Goal: Check status

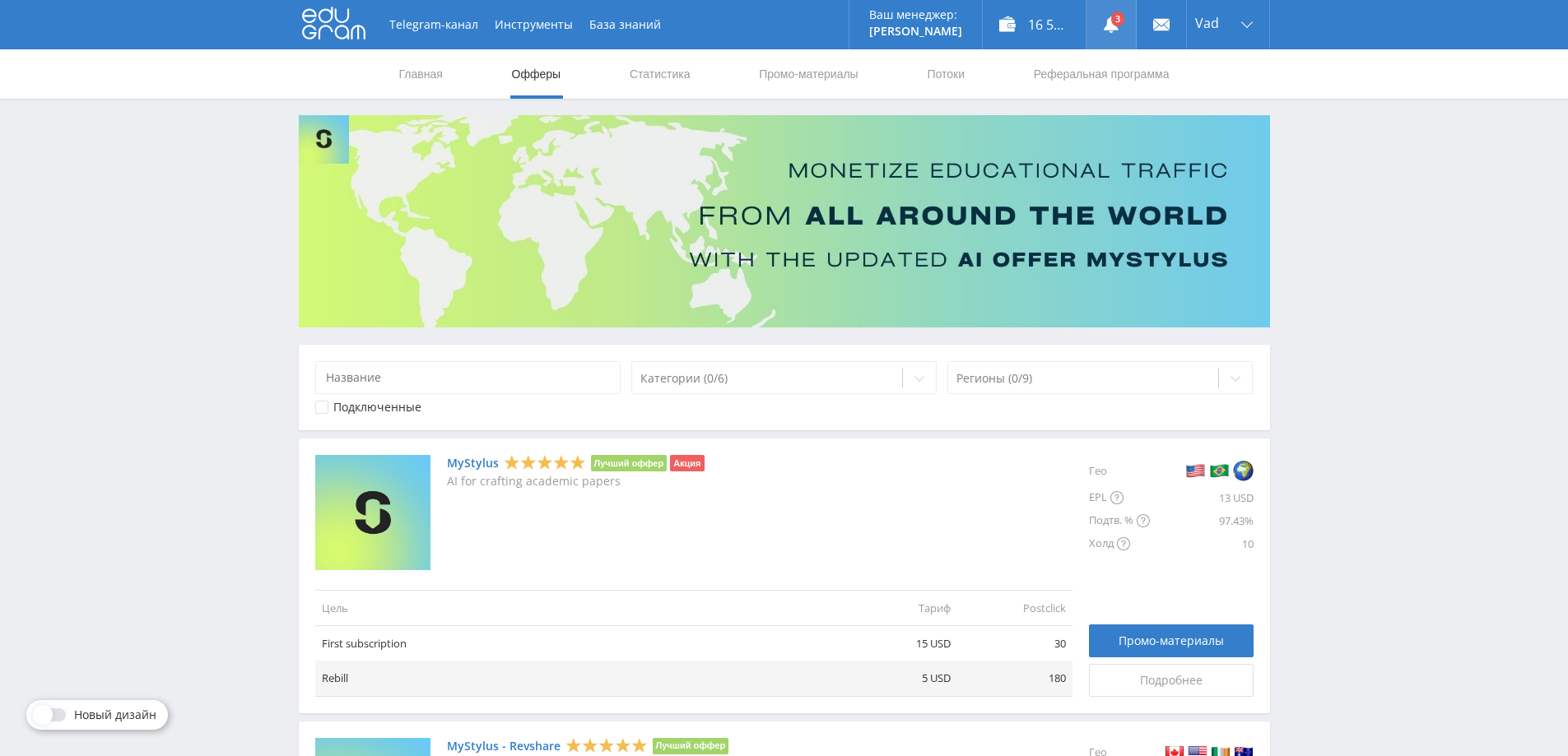
click at [1111, 27] on use at bounding box center [1110, 24] width 15 height 16
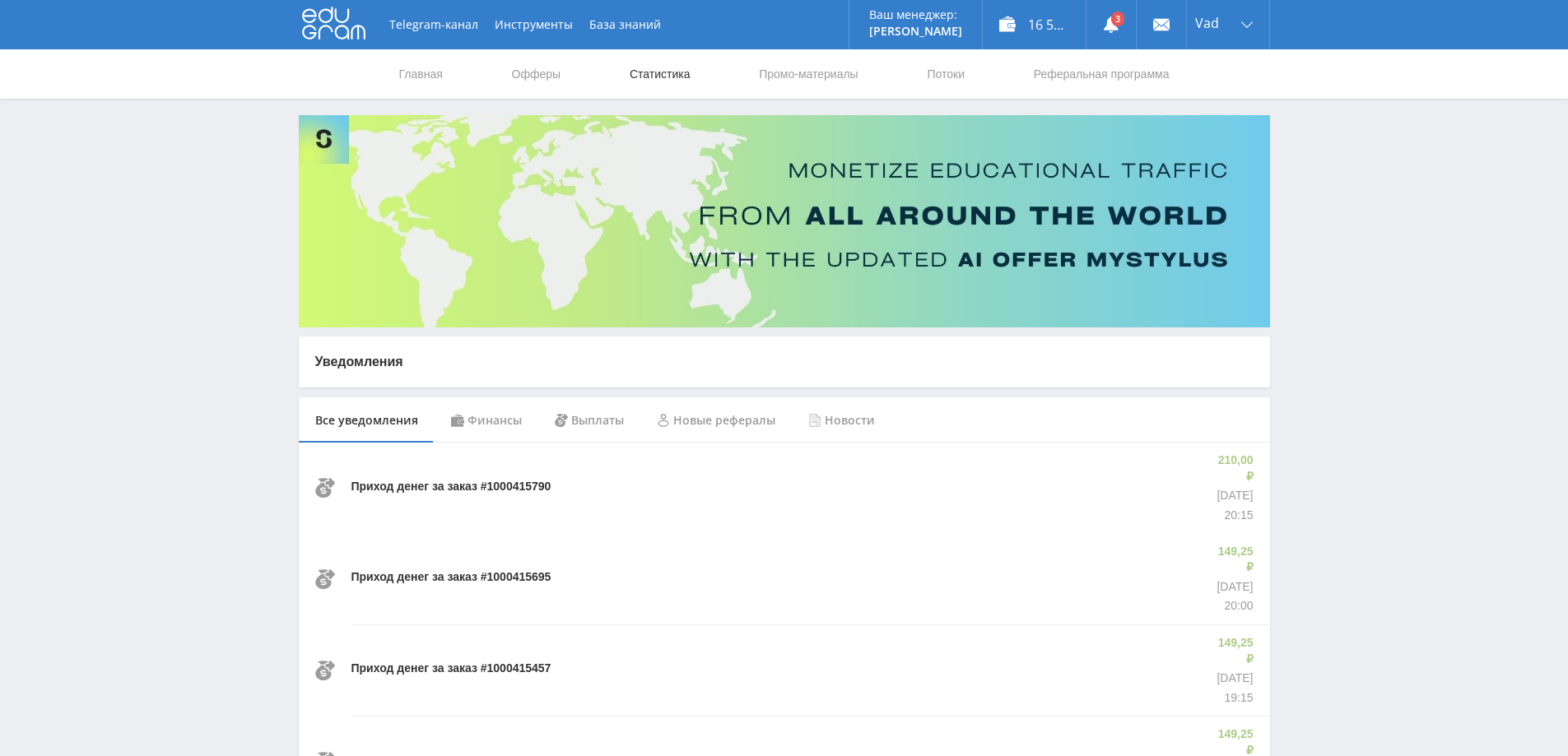
click at [658, 69] on link "Статистика" at bounding box center [660, 73] width 65 height 49
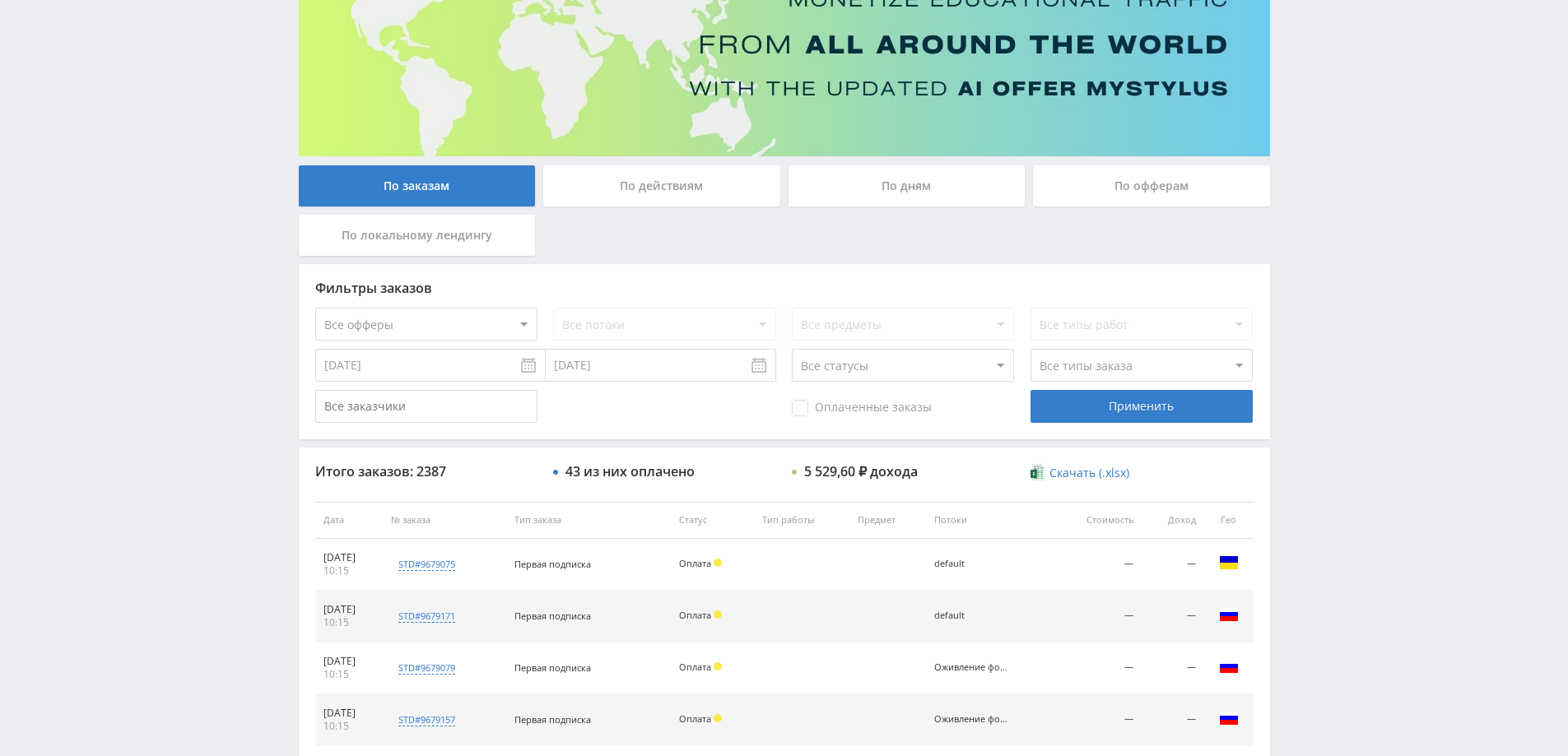
scroll to position [132, 0]
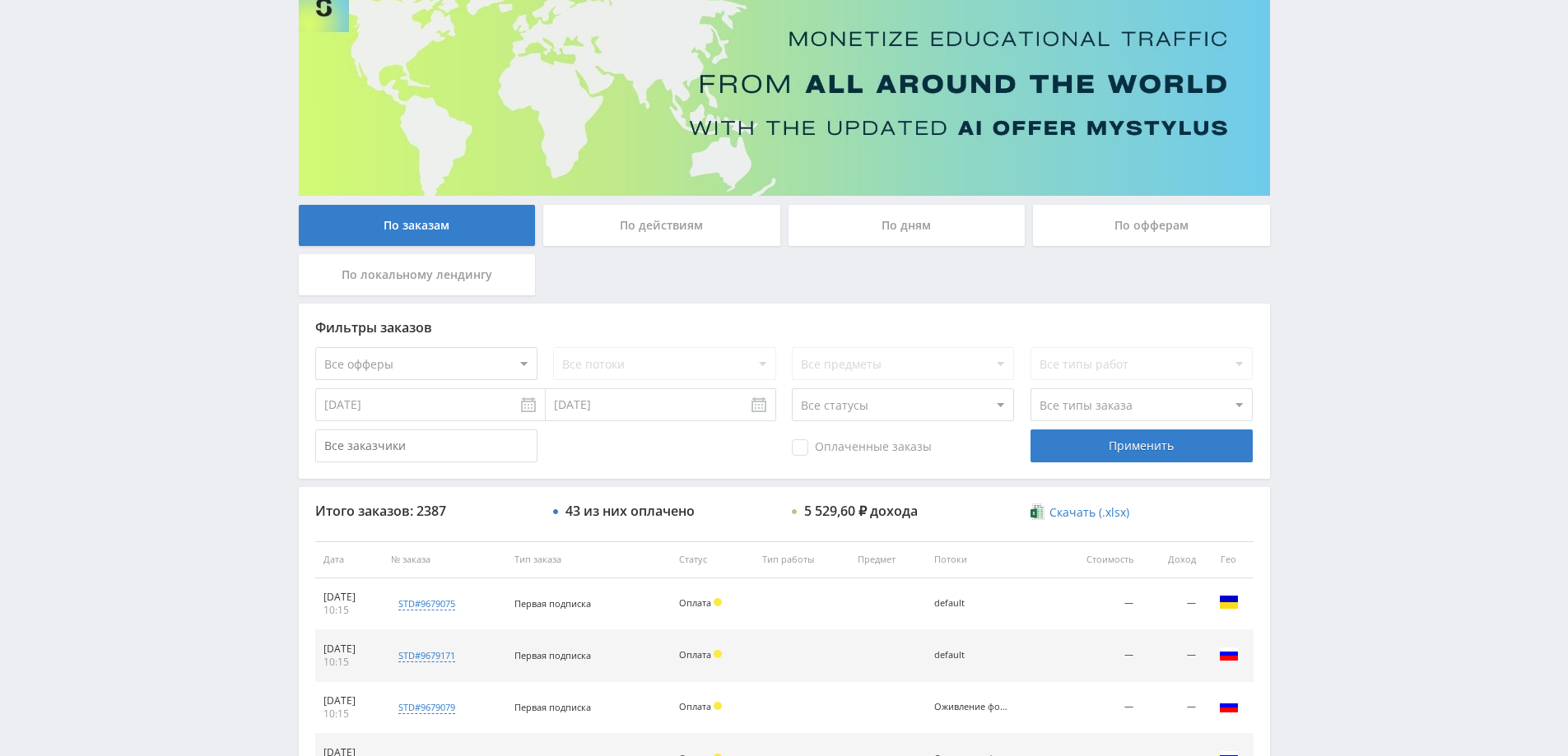
click at [894, 225] on div "По дням" at bounding box center [906, 225] width 237 height 41
click at [0, 0] on input "По дням" at bounding box center [0, 0] width 0 height 0
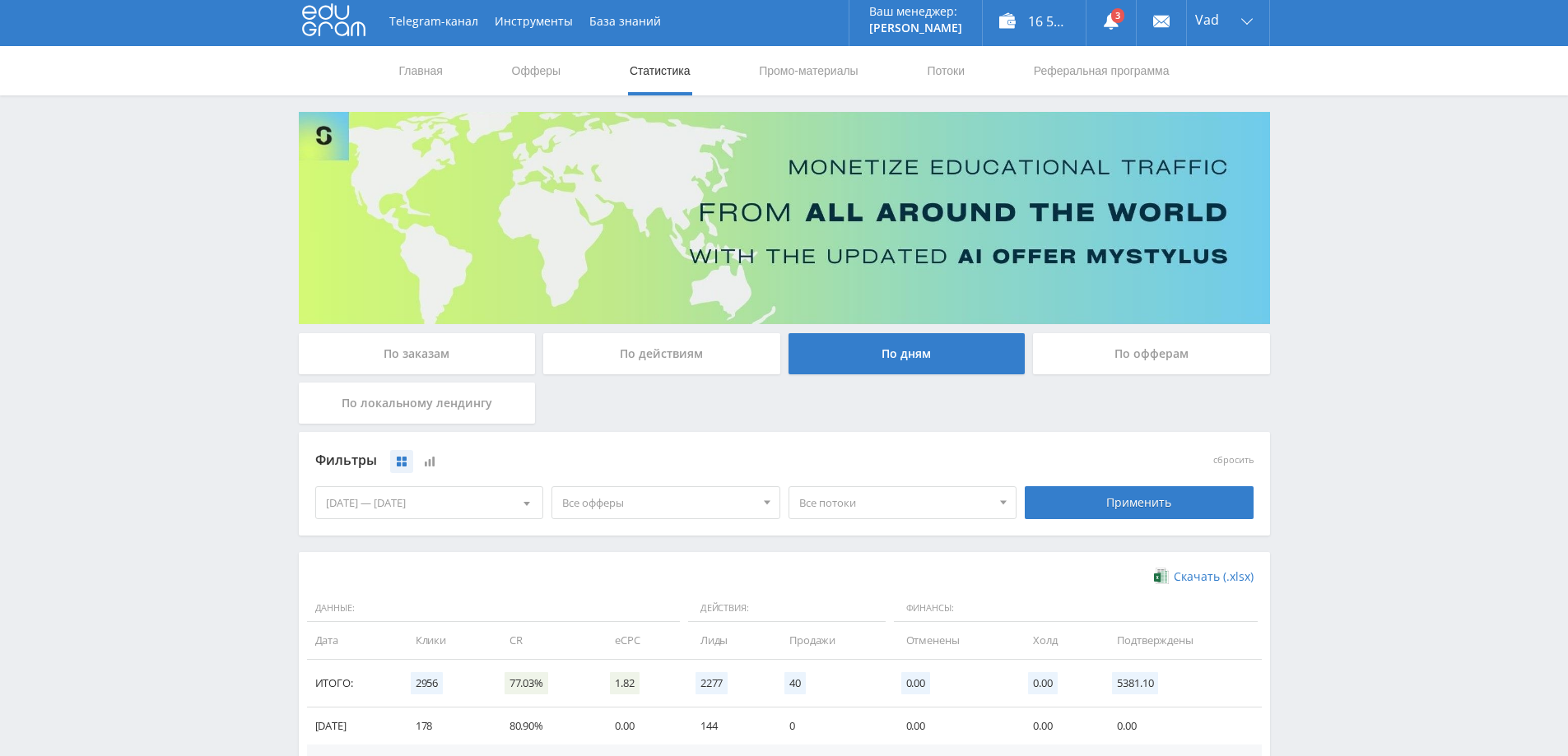
scroll to position [0, 0]
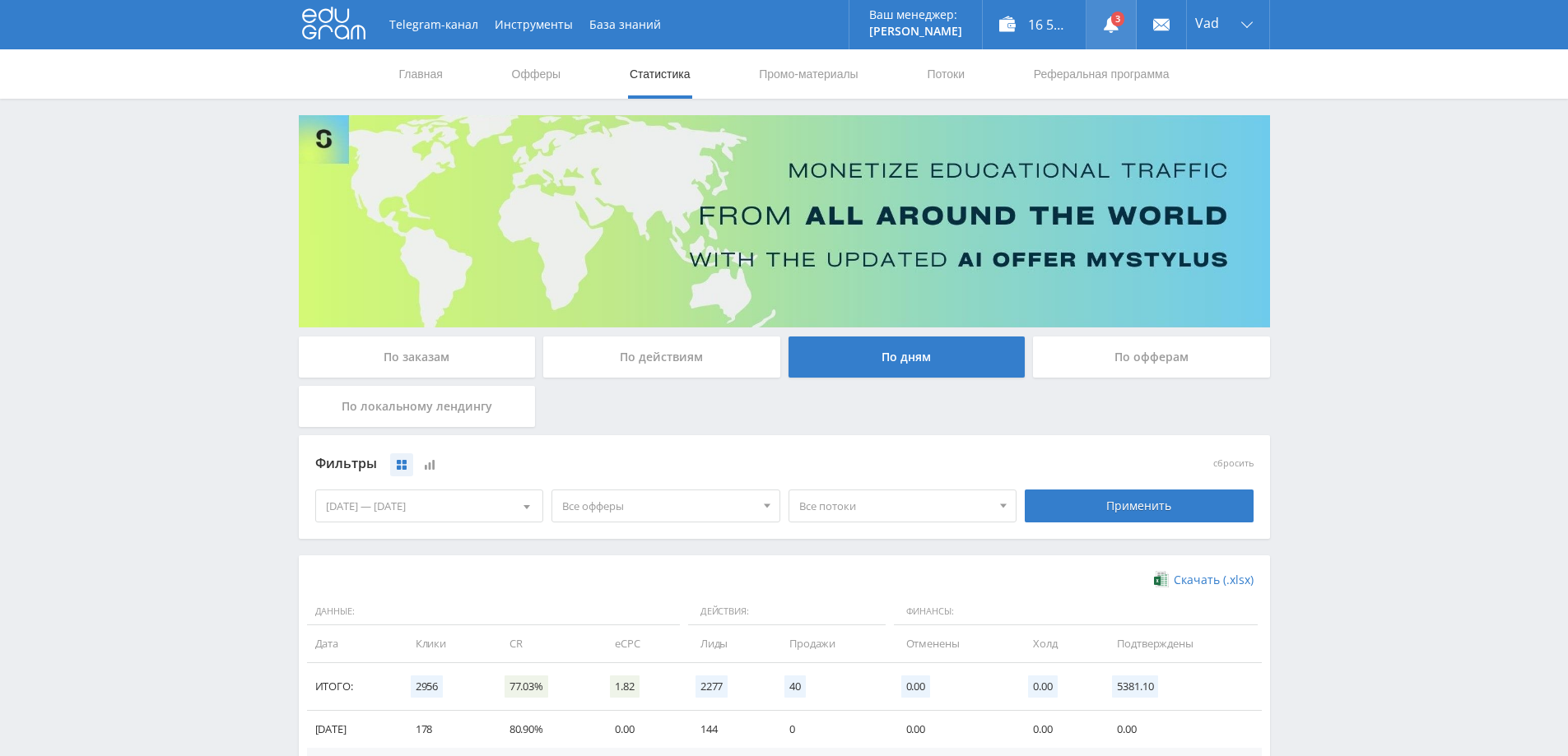
click at [1117, 9] on link at bounding box center [1110, 24] width 49 height 49
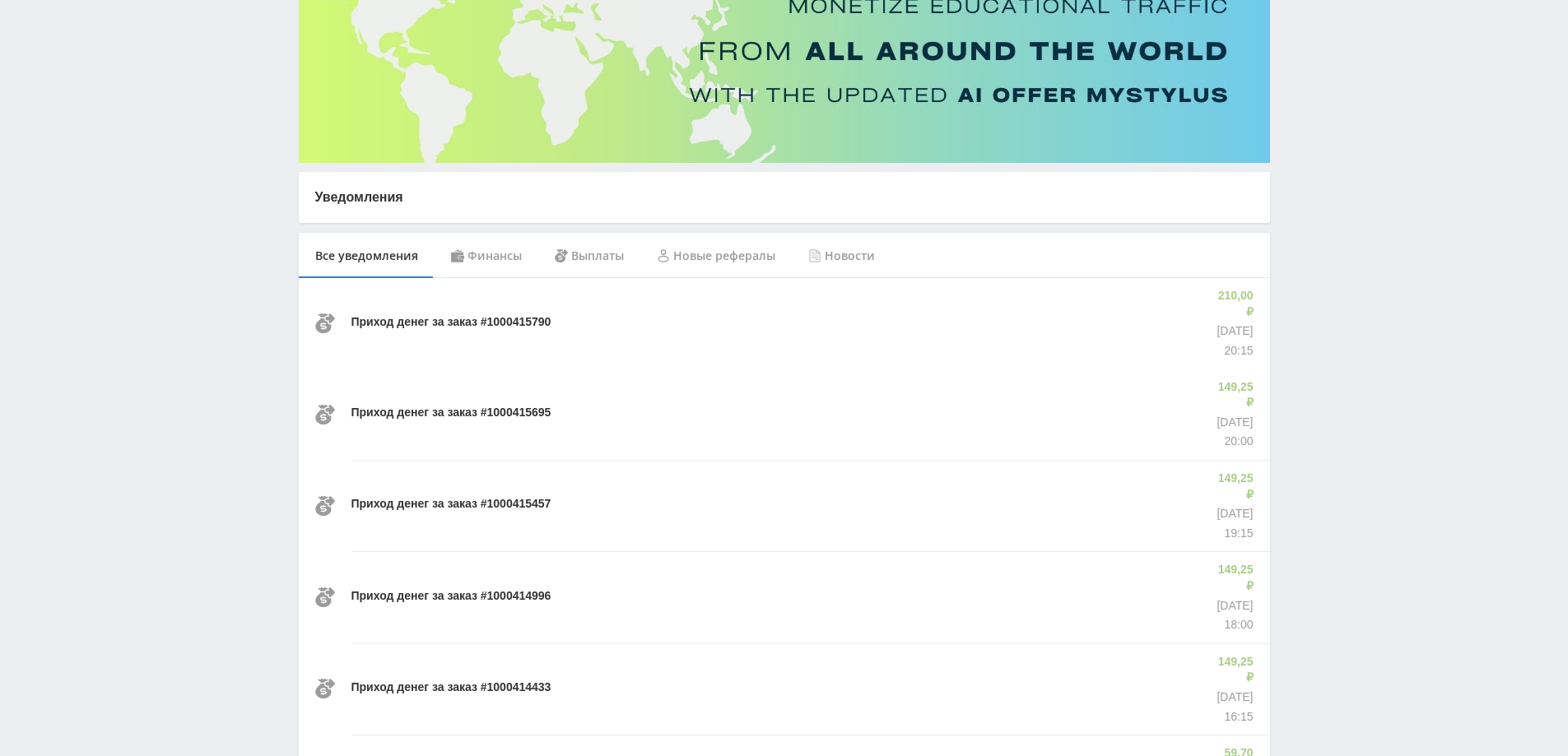
scroll to position [247, 0]
